Goal: Find specific page/section: Find specific page/section

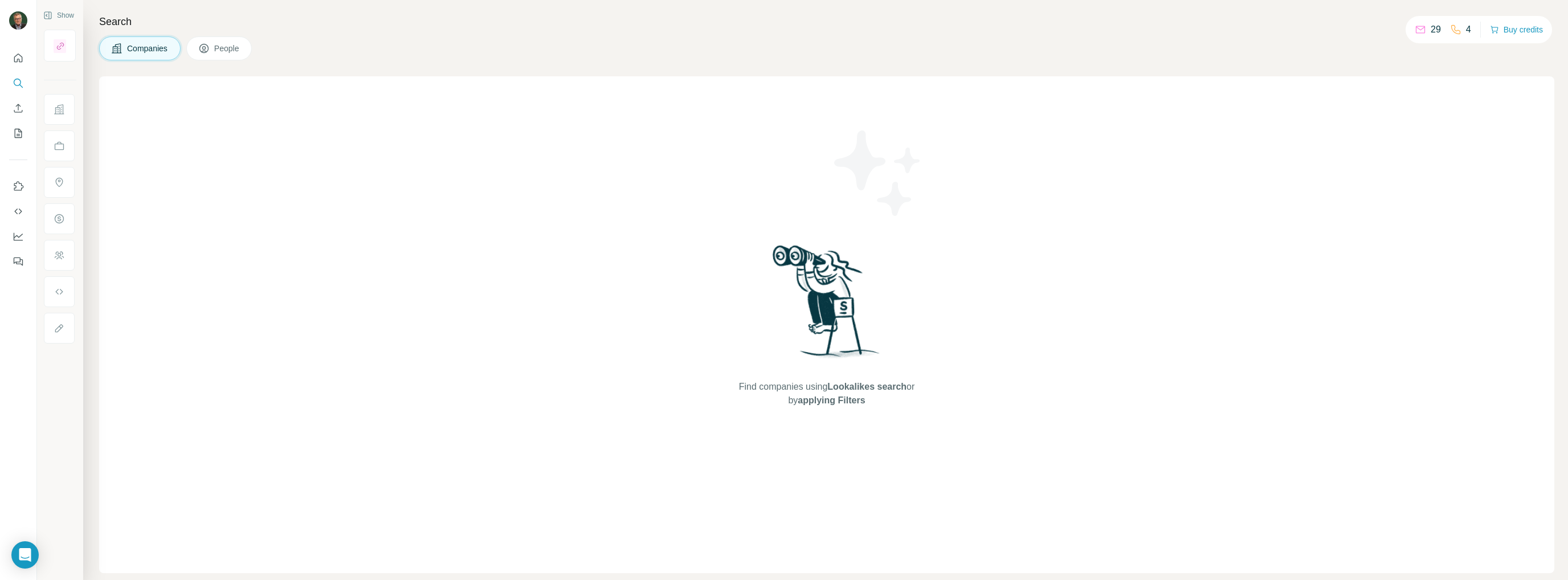
click at [221, 47] on span "People" at bounding box center [227, 48] width 26 height 11
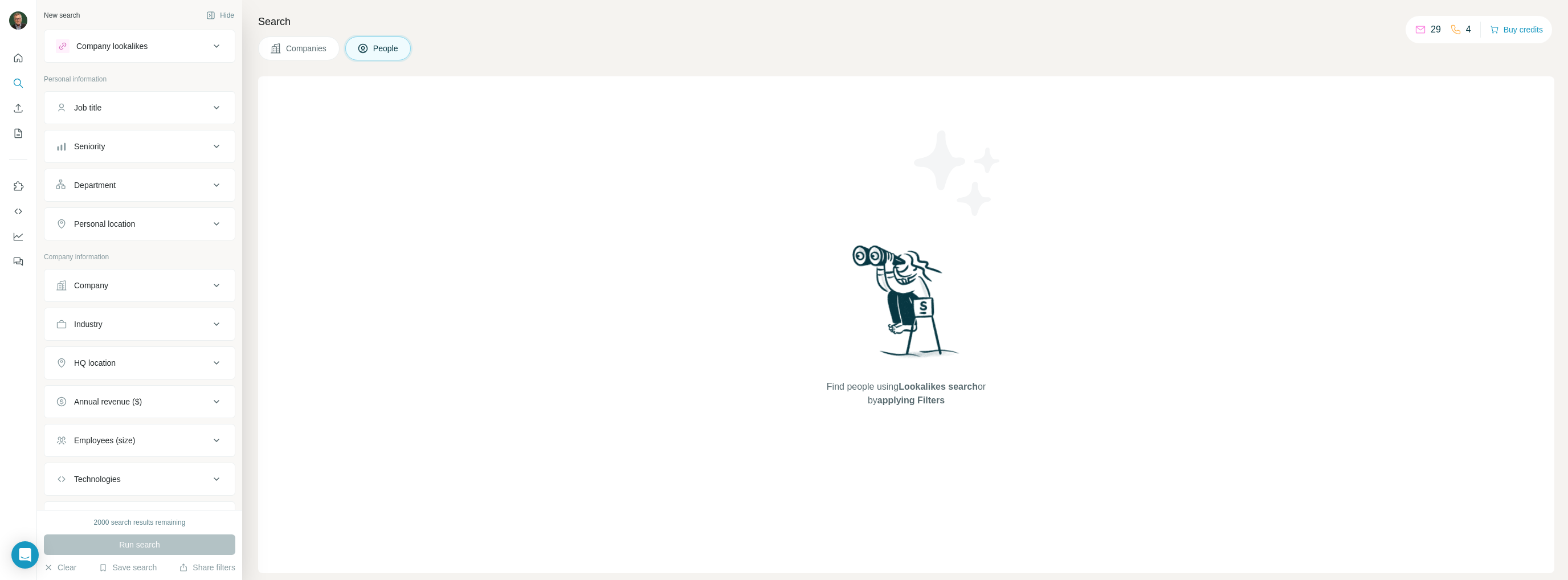
click at [391, 51] on span "People" at bounding box center [386, 48] width 26 height 11
click at [18, 131] on icon "My lists" at bounding box center [20, 133] width 6 height 8
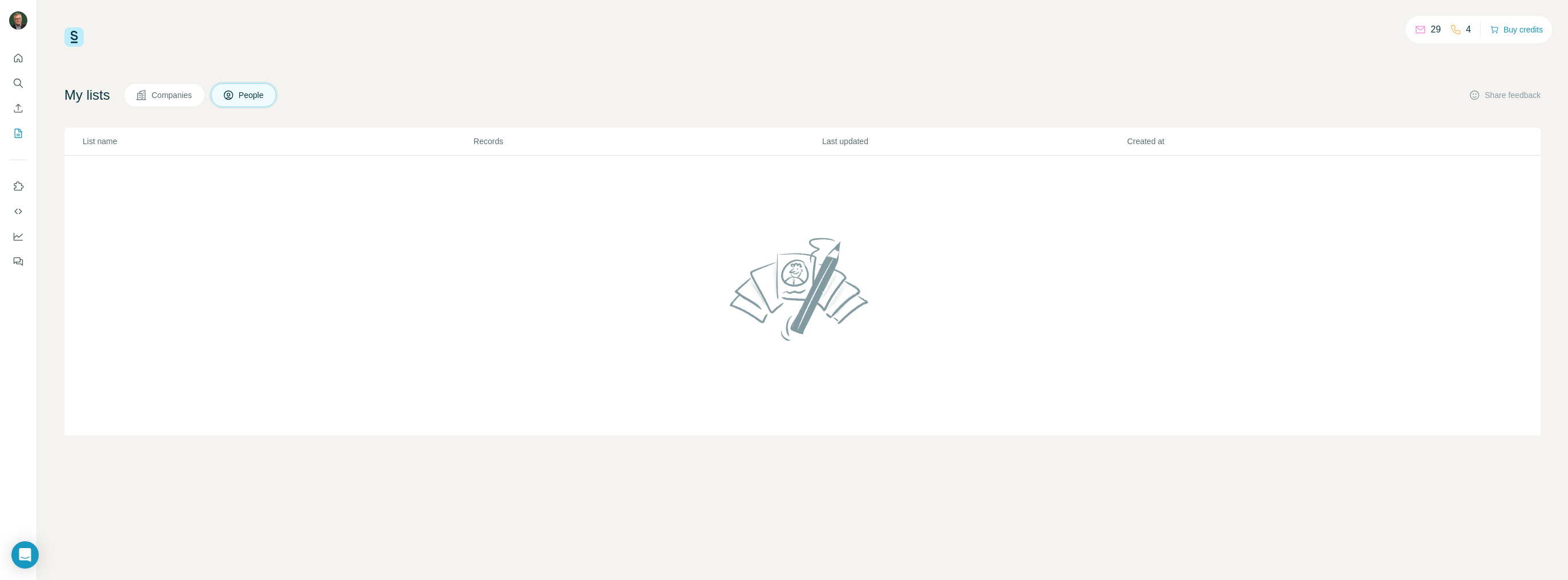
click at [257, 95] on span "People" at bounding box center [252, 95] width 26 height 11
click at [17, 238] on icon "Dashboard" at bounding box center [18, 237] width 11 height 11
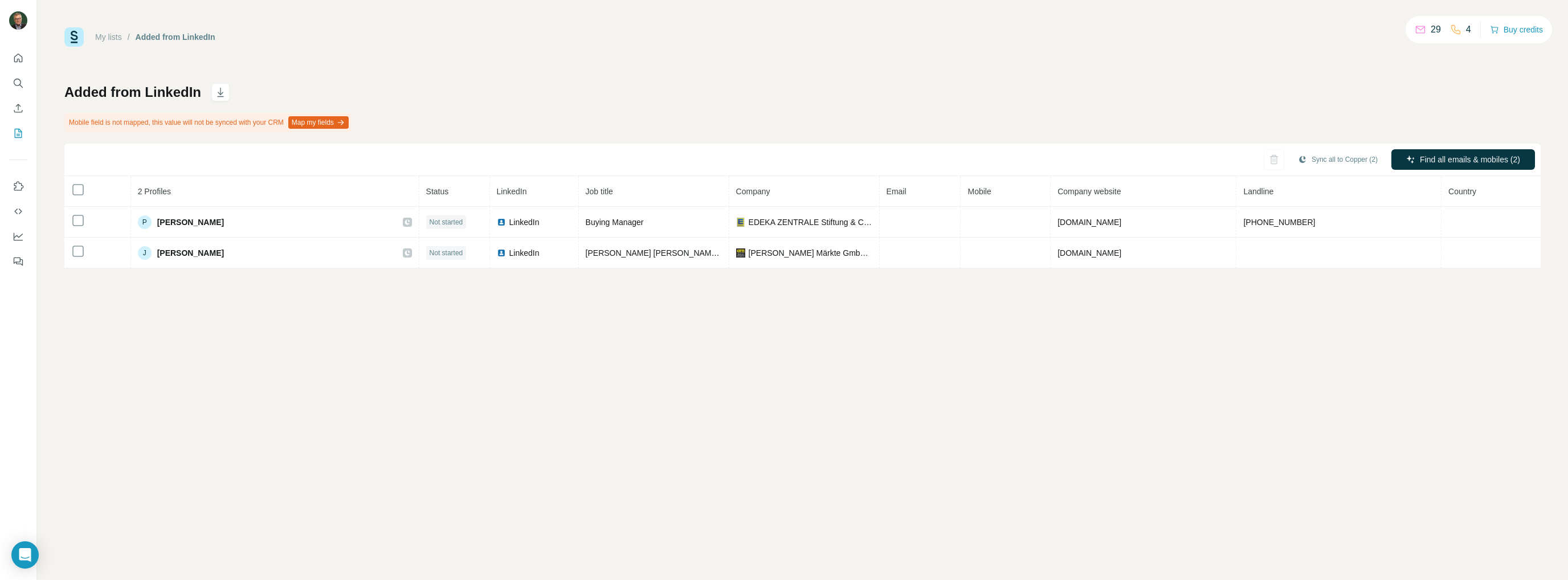
click at [318, 121] on button "Map my fields" at bounding box center [319, 122] width 60 height 12
